Goal: Task Accomplishment & Management: Manage account settings

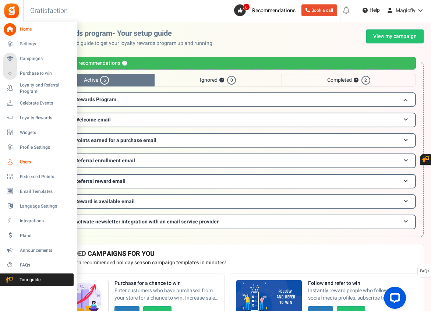
click at [23, 162] on span "Users" at bounding box center [46, 162] width 52 height 6
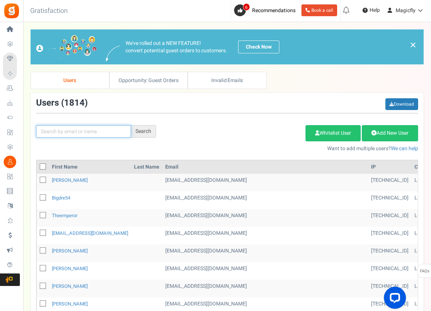
click at [81, 136] on input "text" at bounding box center [83, 131] width 95 height 13
paste input "apt 202"
type input "apt 202"
click at [76, 126] on input "apt 202" at bounding box center [83, 131] width 95 height 13
click at [75, 130] on input "apt 202" at bounding box center [83, 131] width 95 height 13
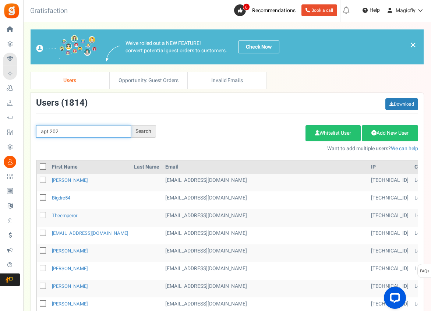
click at [74, 130] on input "apt 202" at bounding box center [83, 131] width 95 height 13
type input "[PERSON_NAME]"
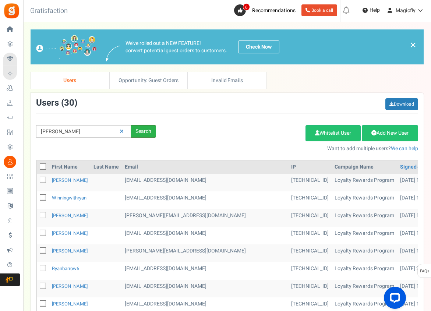
click at [147, 133] on div "Search" at bounding box center [143, 131] width 25 height 13
click at [94, 122] on div "[PERSON_NAME] Search Add Etsy Order Delete Selected Users Import Users Spam Pro…" at bounding box center [227, 125] width 393 height 54
click at [85, 130] on input "[PERSON_NAME]" at bounding box center [83, 131] width 95 height 13
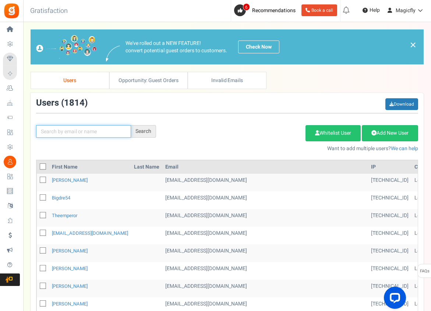
paste input "[PERSON_NAME]"
type input "[PERSON_NAME]"
click at [151, 130] on div "Search" at bounding box center [143, 131] width 25 height 13
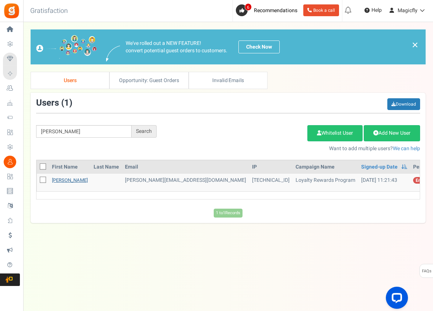
click at [62, 178] on link "[PERSON_NAME]" at bounding box center [70, 180] width 36 height 7
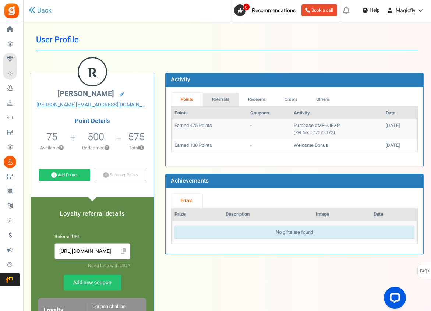
click at [226, 102] on link "Referrals" at bounding box center [221, 100] width 36 height 14
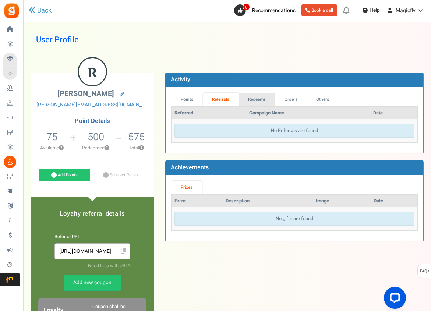
click at [251, 102] on link "Redeems" at bounding box center [257, 100] width 37 height 14
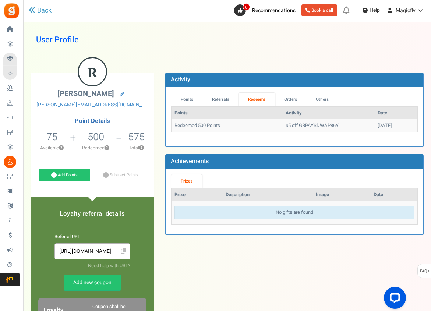
click at [290, 123] on td "$5 off GRPAYSDWAP86Y" at bounding box center [329, 125] width 92 height 13
click at [300, 123] on td "$5 off GRPAYSDWAP86Y" at bounding box center [329, 125] width 92 height 13
